Goal: Task Accomplishment & Management: Manage account settings

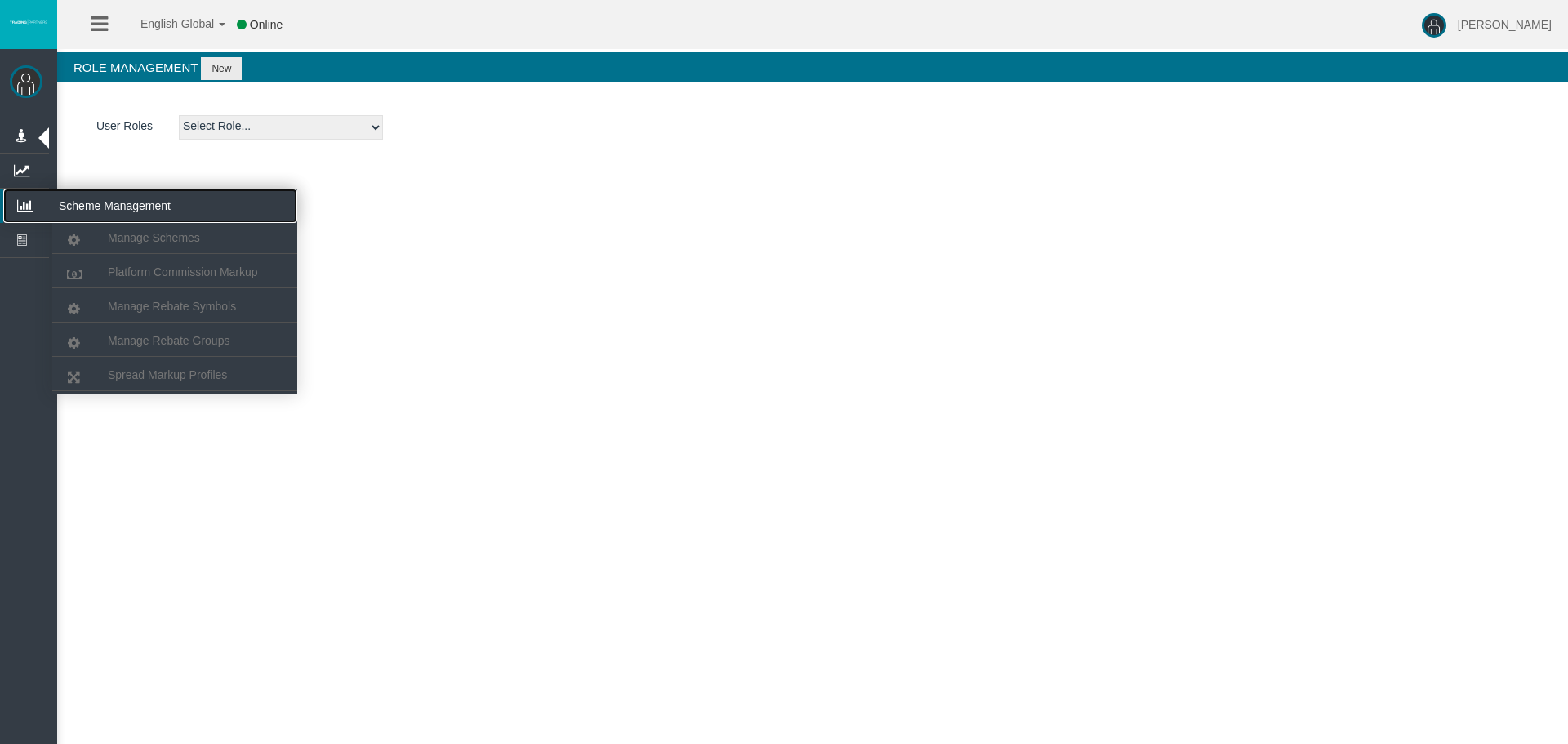
click at [37, 200] on icon at bounding box center [25, 206] width 43 height 34
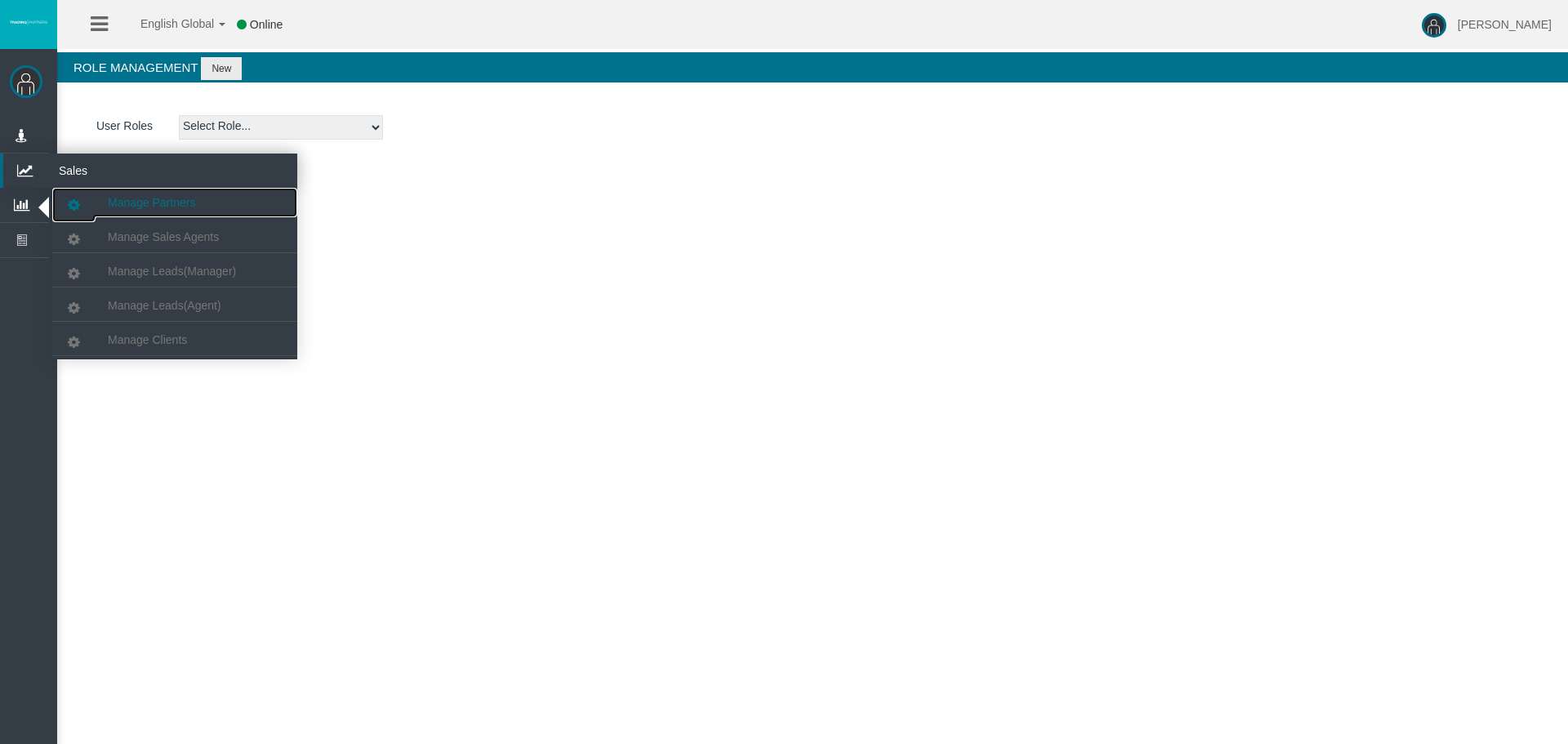
click at [120, 194] on link "Manage Partners" at bounding box center [175, 202] width 245 height 30
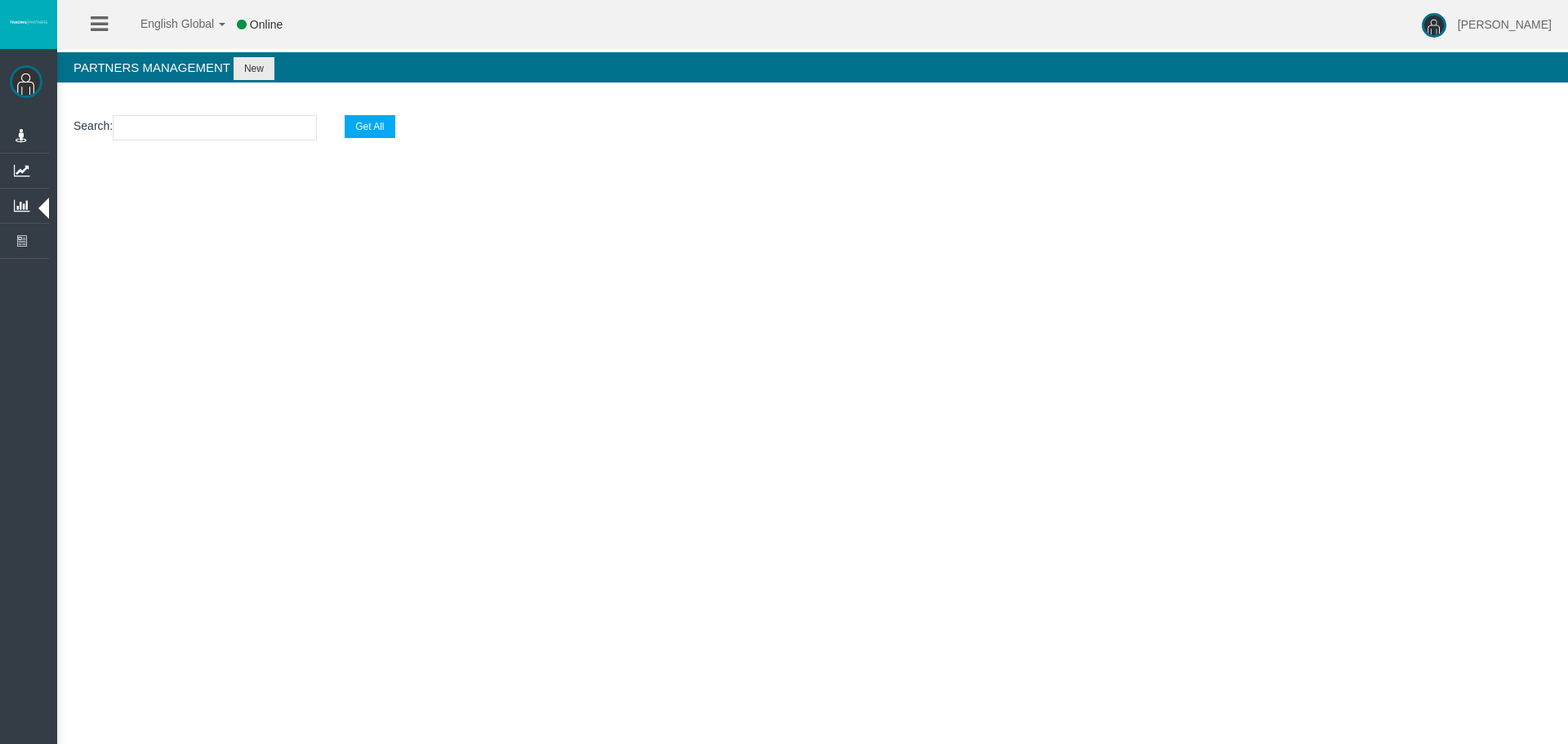
click at [212, 127] on input "text" at bounding box center [215, 128] width 204 height 25
paste input "IB4yap2"
type input "IB4yap2"
select select "25"
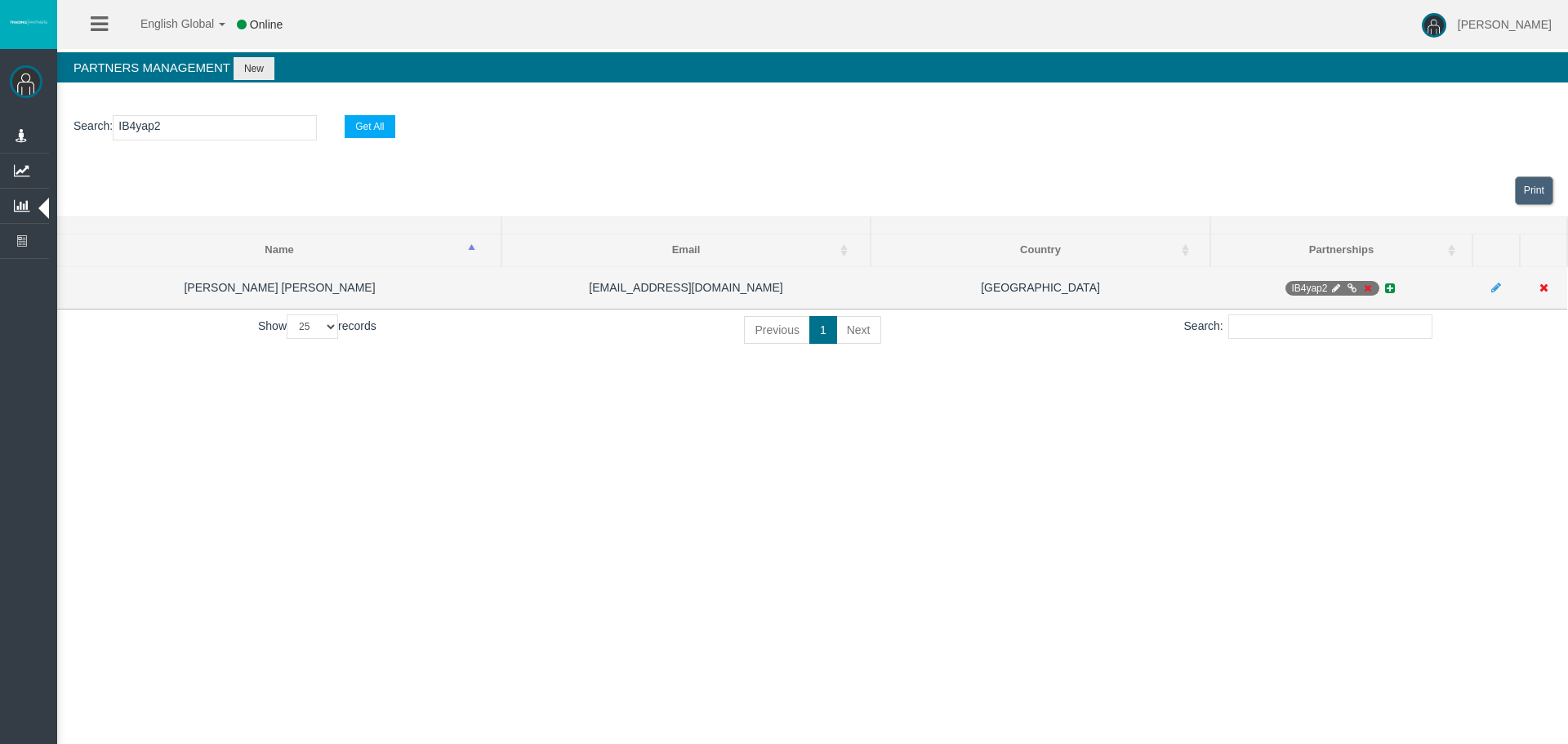
type input "IB4yap2"
click at [1333, 290] on icon at bounding box center [1337, 289] width 12 height 10
select select "0"
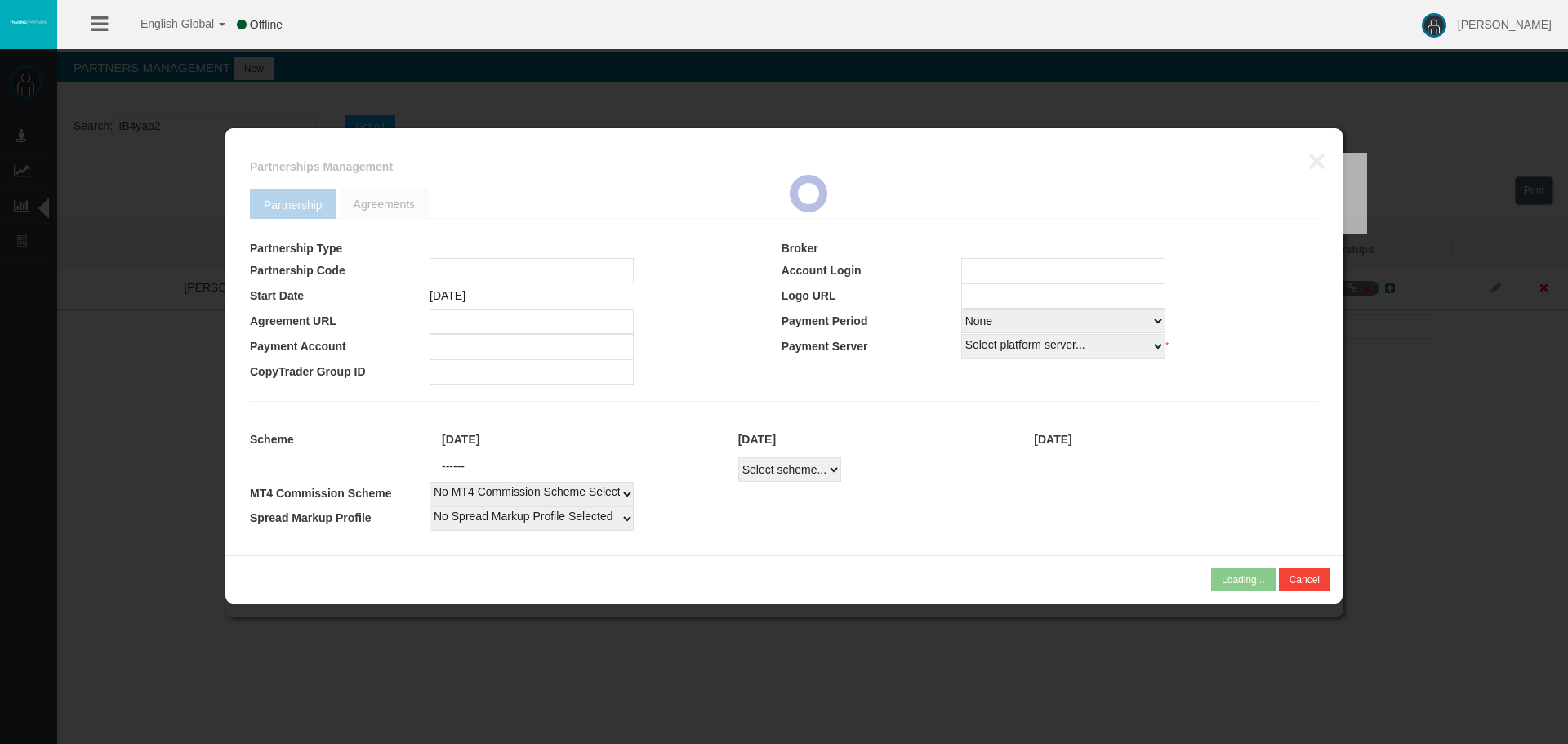
type input "IB4yap2"
type input "19264256"
select select "1"
type input "19264256"
select select "1"
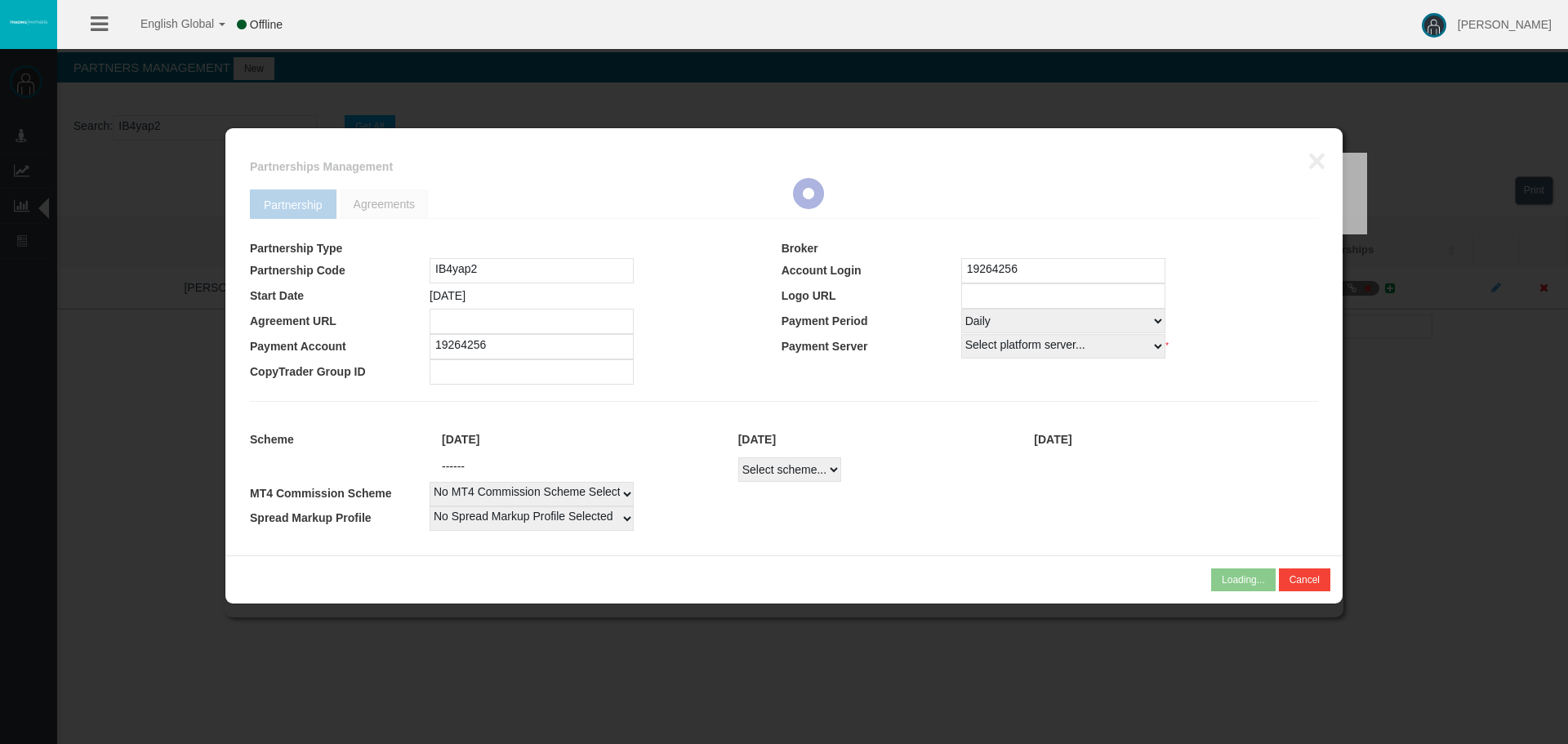
select select
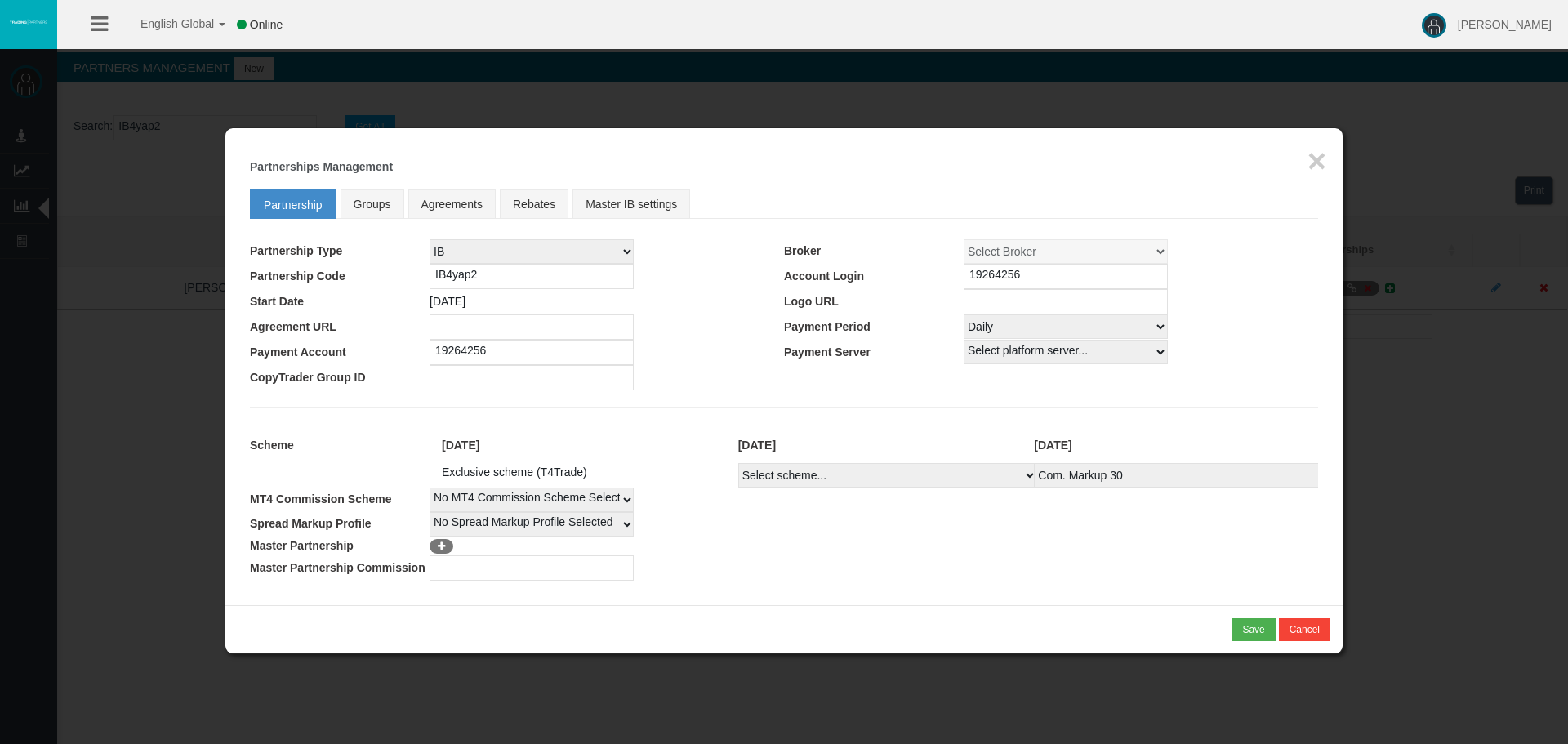
click at [980, 322] on select "Select Payment Period... None Daily Weekly Mid-Month Monthly" at bounding box center [1066, 326] width 204 height 25
select select "0"
click at [964, 314] on select "Select Payment Period... None Daily Weekly Mid-Month Monthly" at bounding box center [1066, 326] width 204 height 25
click at [1252, 631] on div "Save" at bounding box center [1254, 628] width 22 height 14
click at [1238, 628] on div "Confirm" at bounding box center [1248, 628] width 34 height 14
